Goal: Transaction & Acquisition: Register for event/course

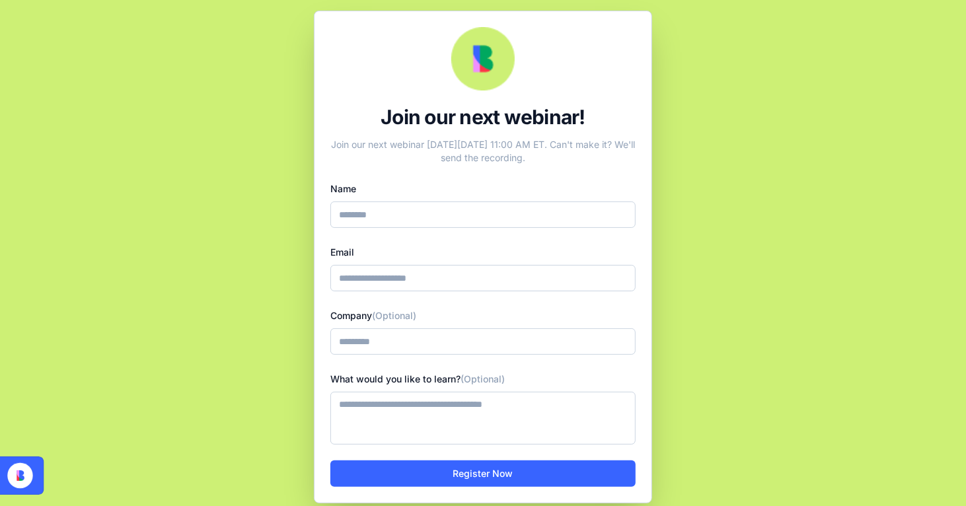
scroll to position [7, 0]
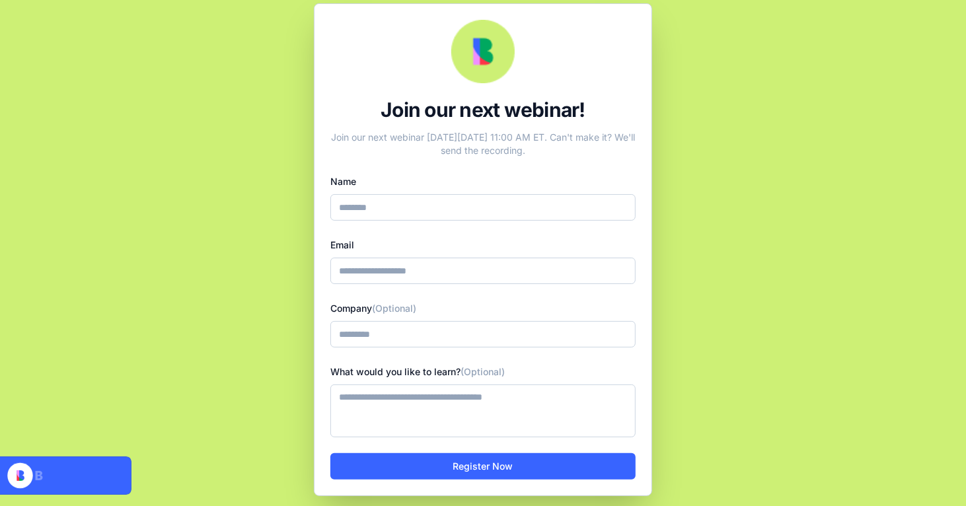
click at [48, 477] on g at bounding box center [58, 475] width 145 height 38
click at [421, 199] on input "Name" at bounding box center [482, 207] width 305 height 26
type input "**********"
click at [376, 334] on input "Company (Optional)" at bounding box center [482, 334] width 305 height 26
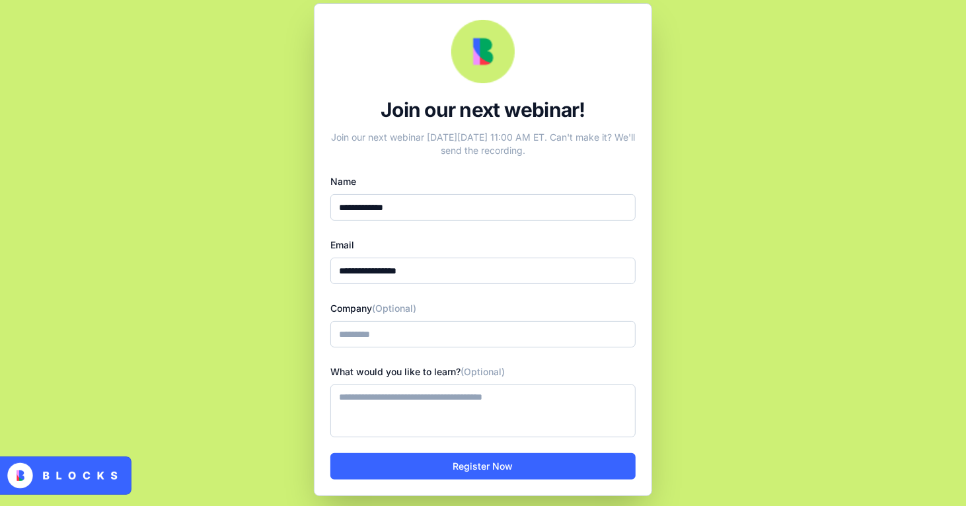
click at [343, 398] on textarea "What would you like to learn? (Optional)" at bounding box center [482, 410] width 305 height 53
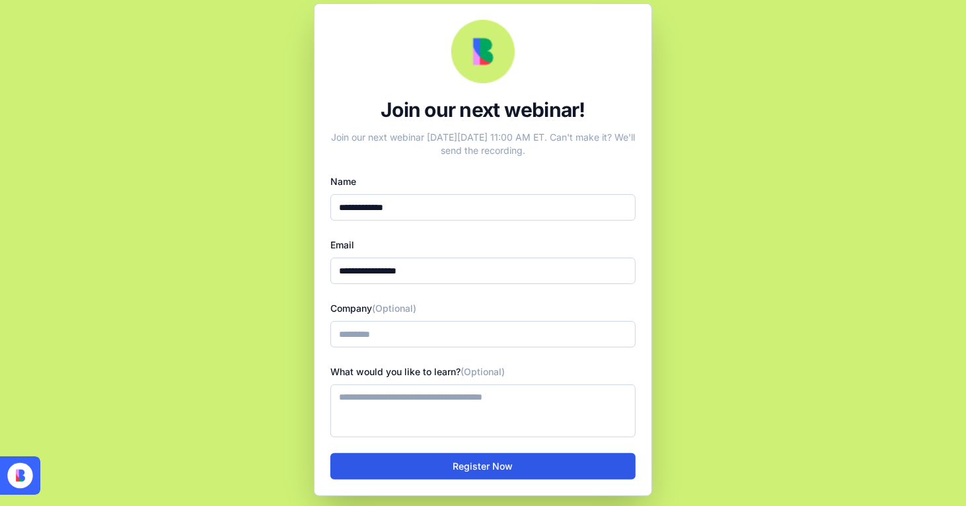
click at [395, 470] on button "Register Now" at bounding box center [482, 466] width 305 height 26
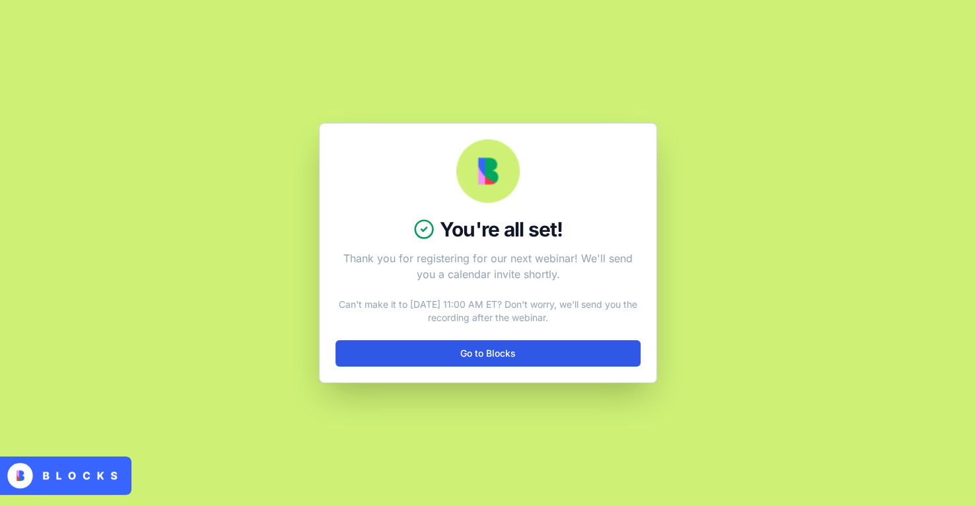
click at [446, 356] on link "Go to Blocks" at bounding box center [487, 353] width 305 height 26
